Goal: Task Accomplishment & Management: Use online tool/utility

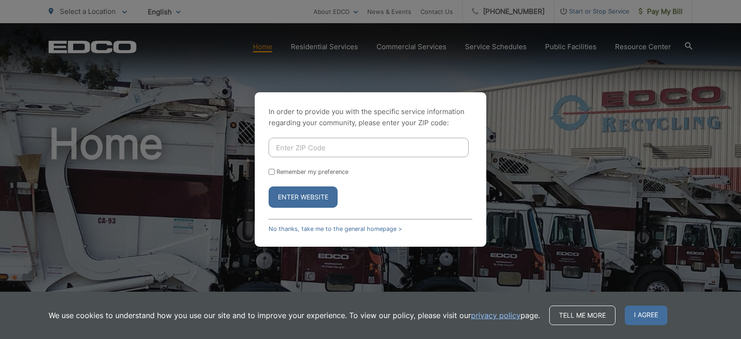
click at [313, 146] on input "Enter ZIP Code" at bounding box center [369, 147] width 200 height 19
type input "91901"
click at [275, 171] on div "Remember my preference" at bounding box center [371, 171] width 204 height 7
click at [270, 171] on input "Remember my preference" at bounding box center [272, 172] width 6 height 6
checkbox input "true"
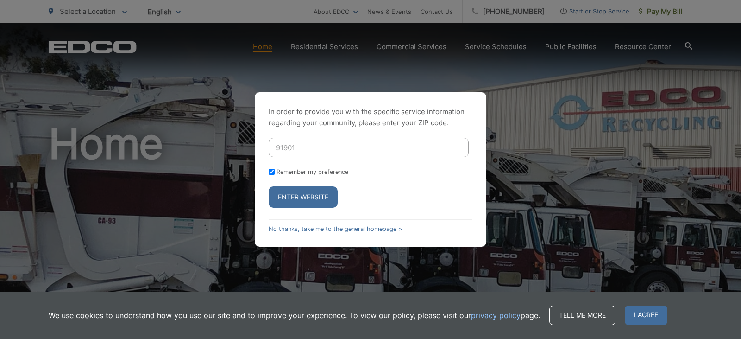
click at [303, 199] on button "Enter Website" at bounding box center [303, 196] width 69 height 21
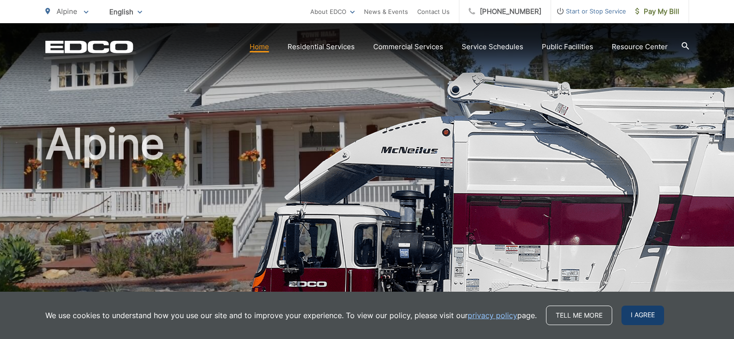
click at [639, 316] on span "I agree" at bounding box center [643, 314] width 43 height 19
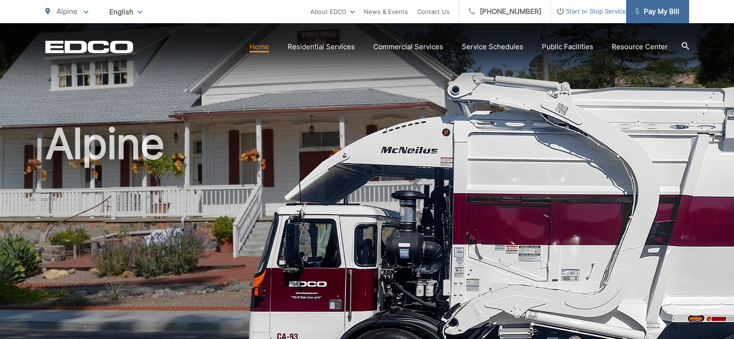
click at [653, 7] on span "Pay My Bill" at bounding box center [658, 11] width 44 height 11
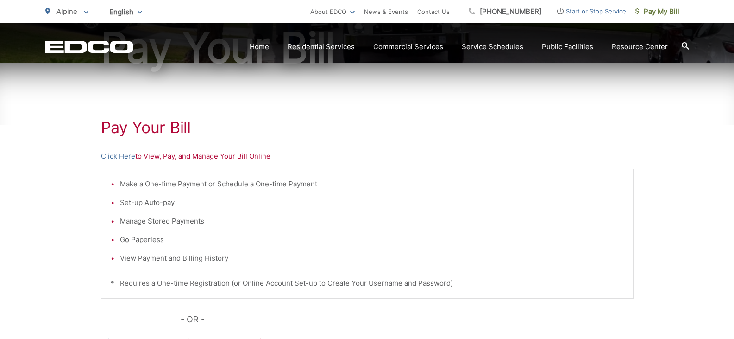
scroll to position [139, 0]
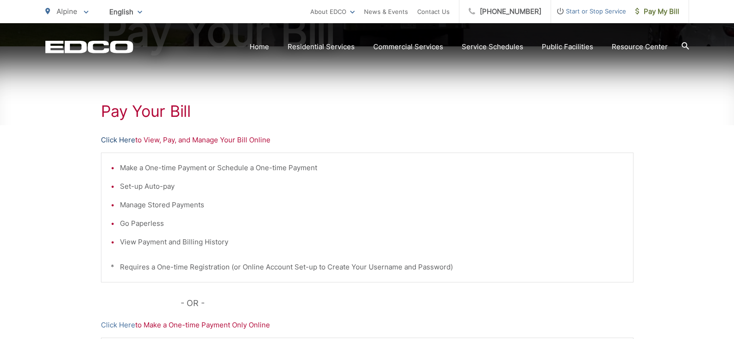
click at [119, 139] on link "Click Here" at bounding box center [118, 139] width 34 height 11
